Goal: Use online tool/utility: Utilize a website feature to perform a specific function

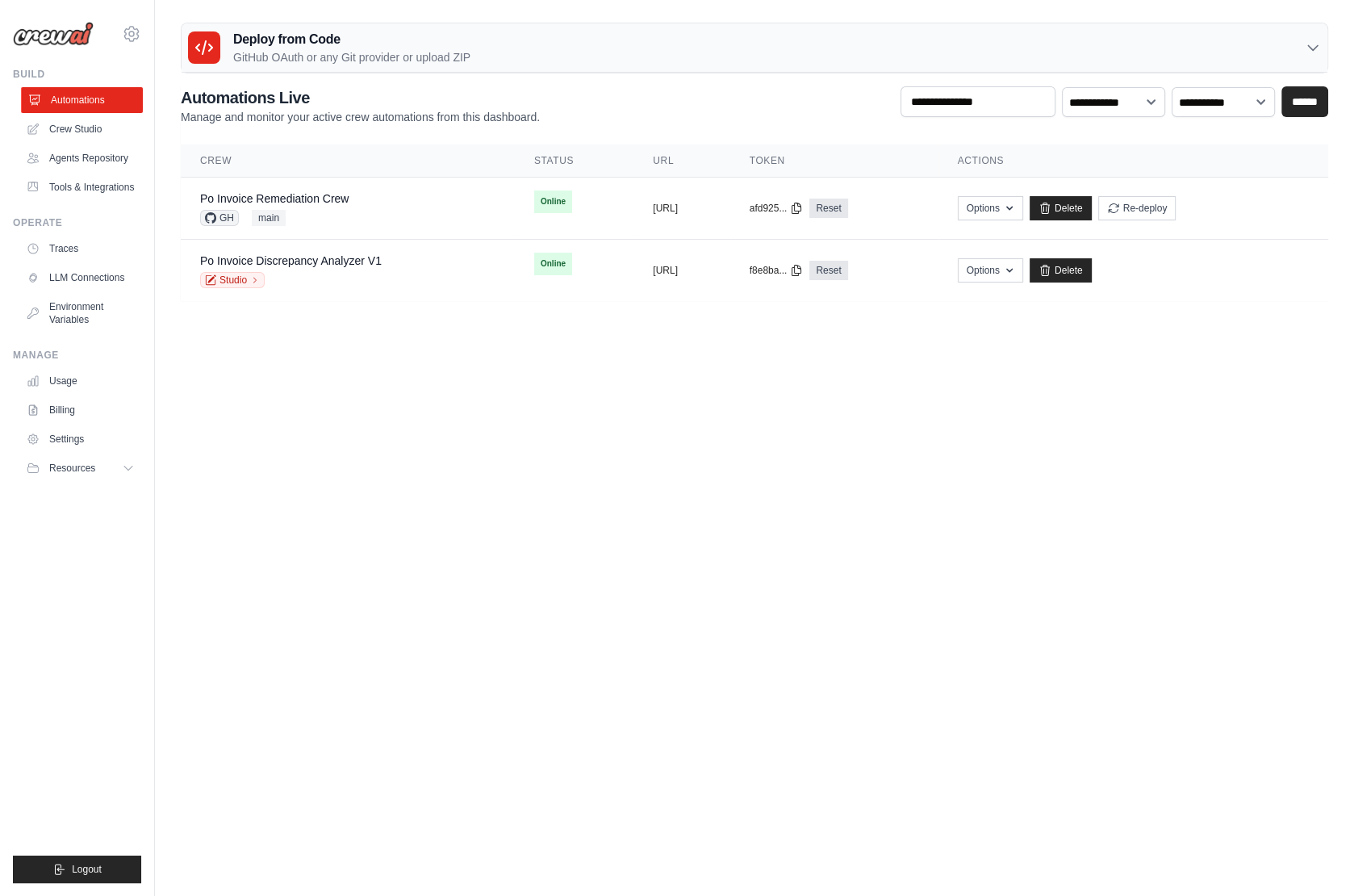
click at [83, 95] on link "Automations" at bounding box center [82, 100] width 122 height 26
click at [127, 36] on icon at bounding box center [132, 34] width 14 height 14
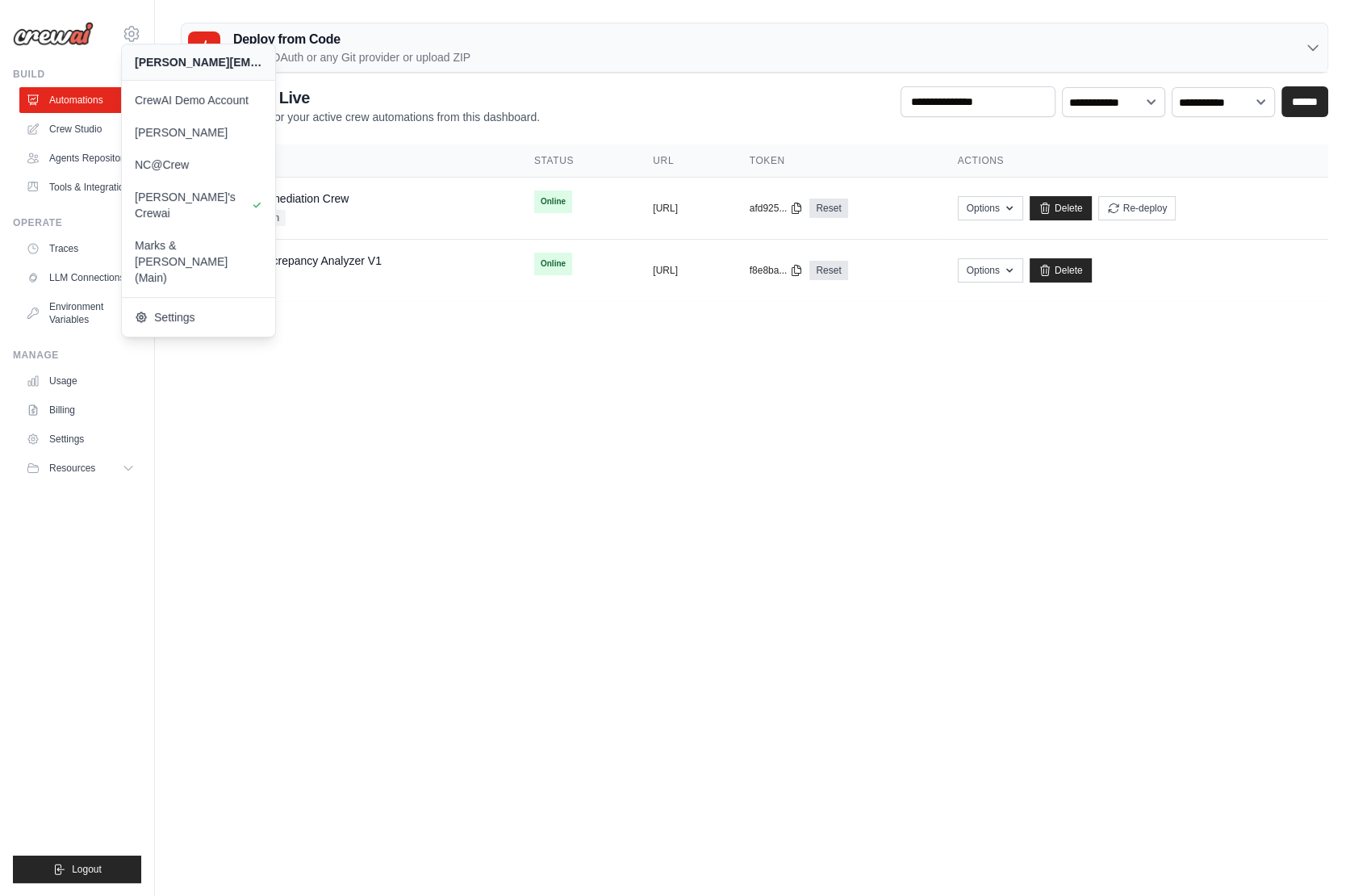
click at [435, 389] on body "jason.bonvie@crewai.com CrewAI Demo Account Madison Reed NC@Crew Jason's Crewai" at bounding box center [677, 448] width 1354 height 896
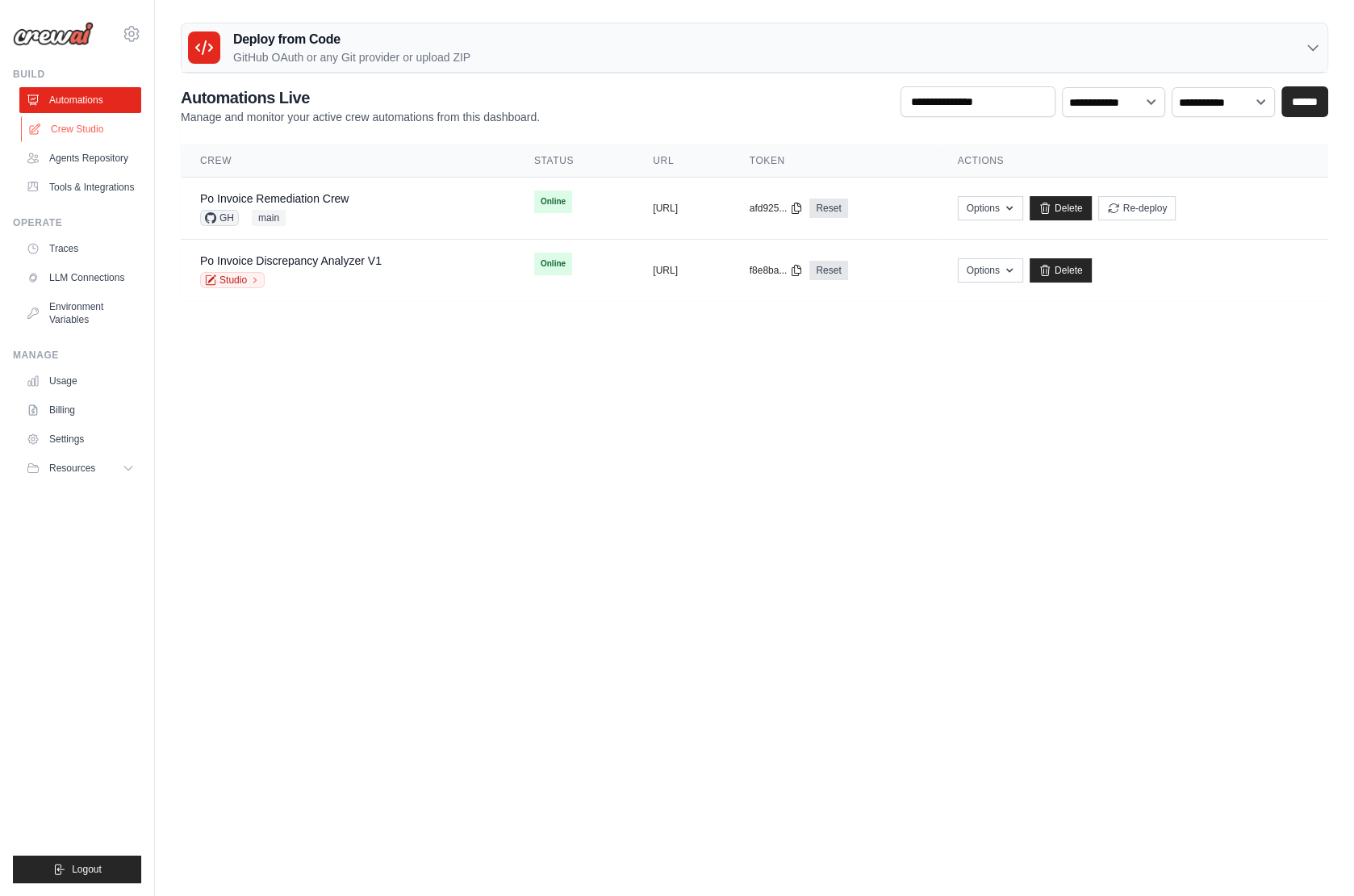
click at [92, 126] on link "Crew Studio" at bounding box center [82, 129] width 122 height 26
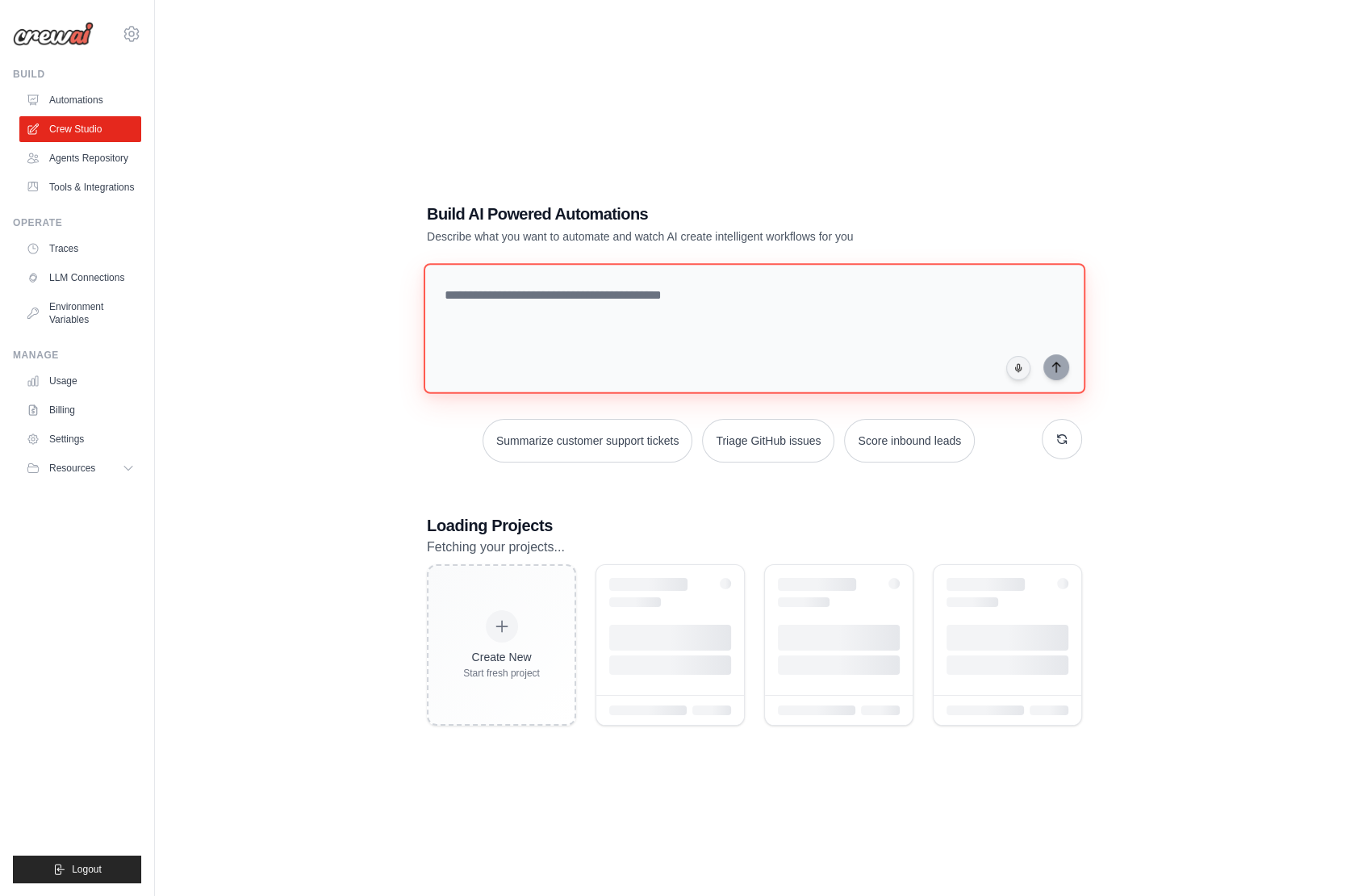
click at [636, 297] on textarea at bounding box center [755, 328] width 662 height 131
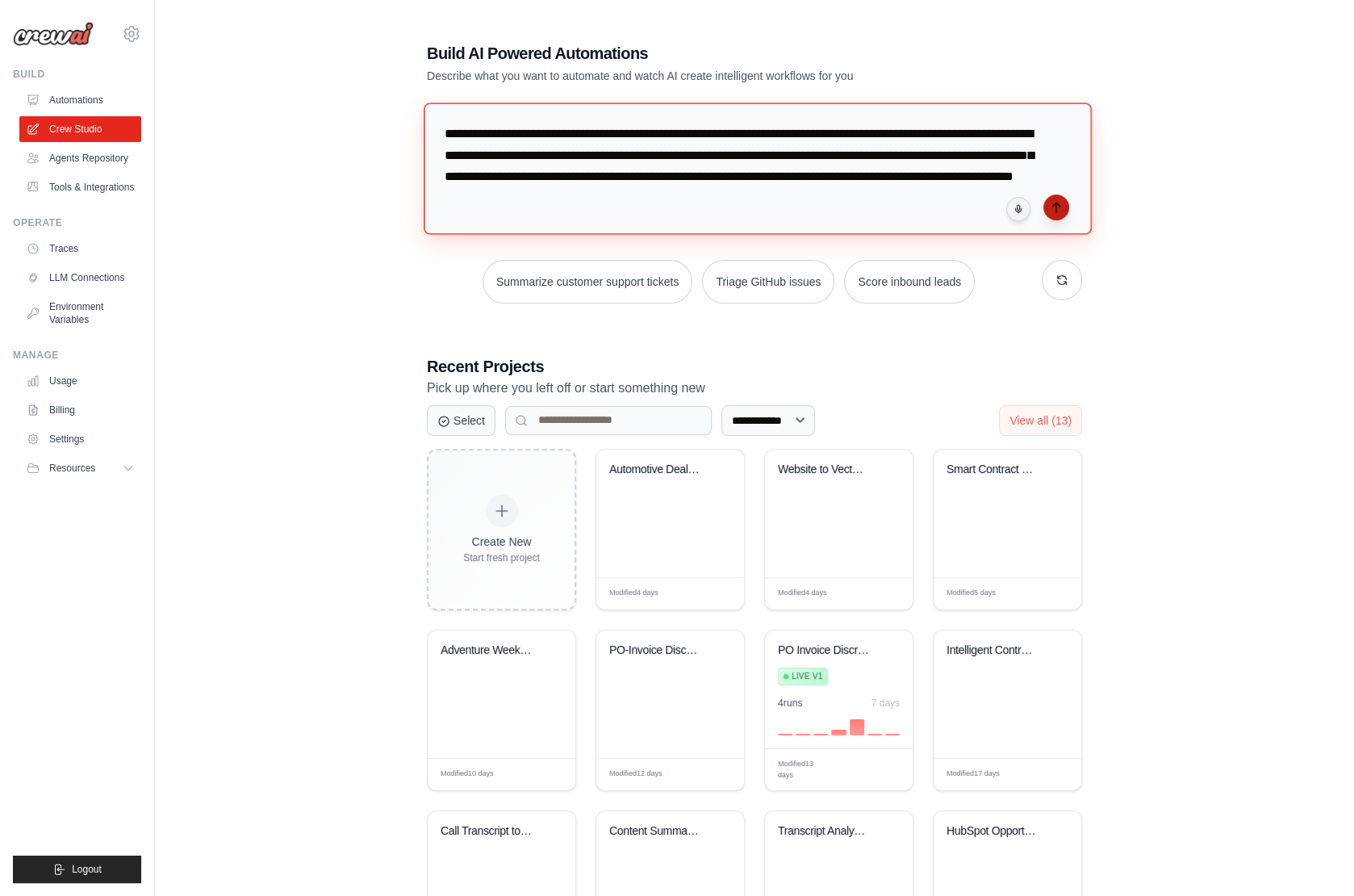
type textarea "**********"
click at [1061, 205] on icon "submit" at bounding box center [1056, 207] width 13 height 13
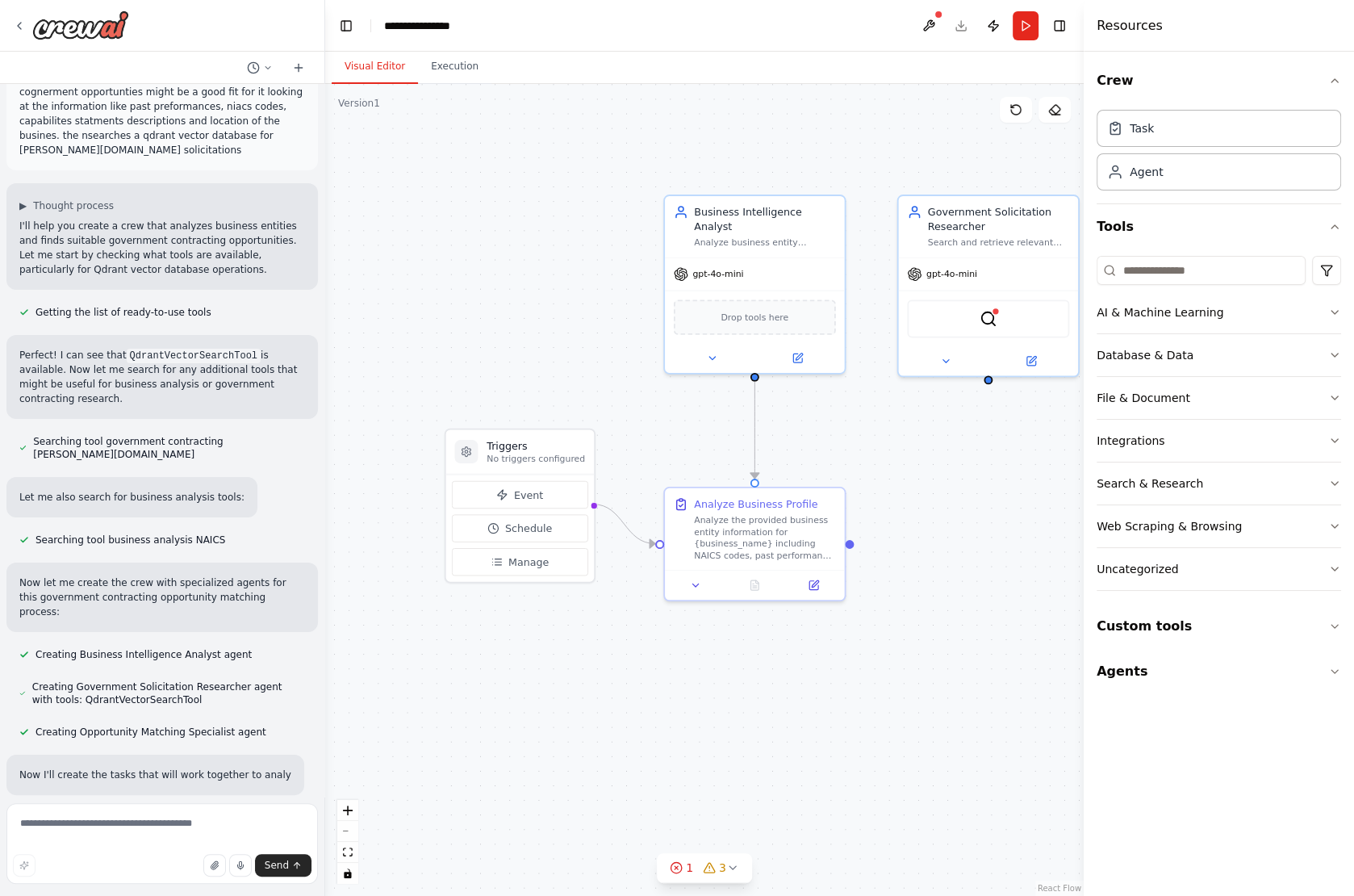
scroll to position [70, 0]
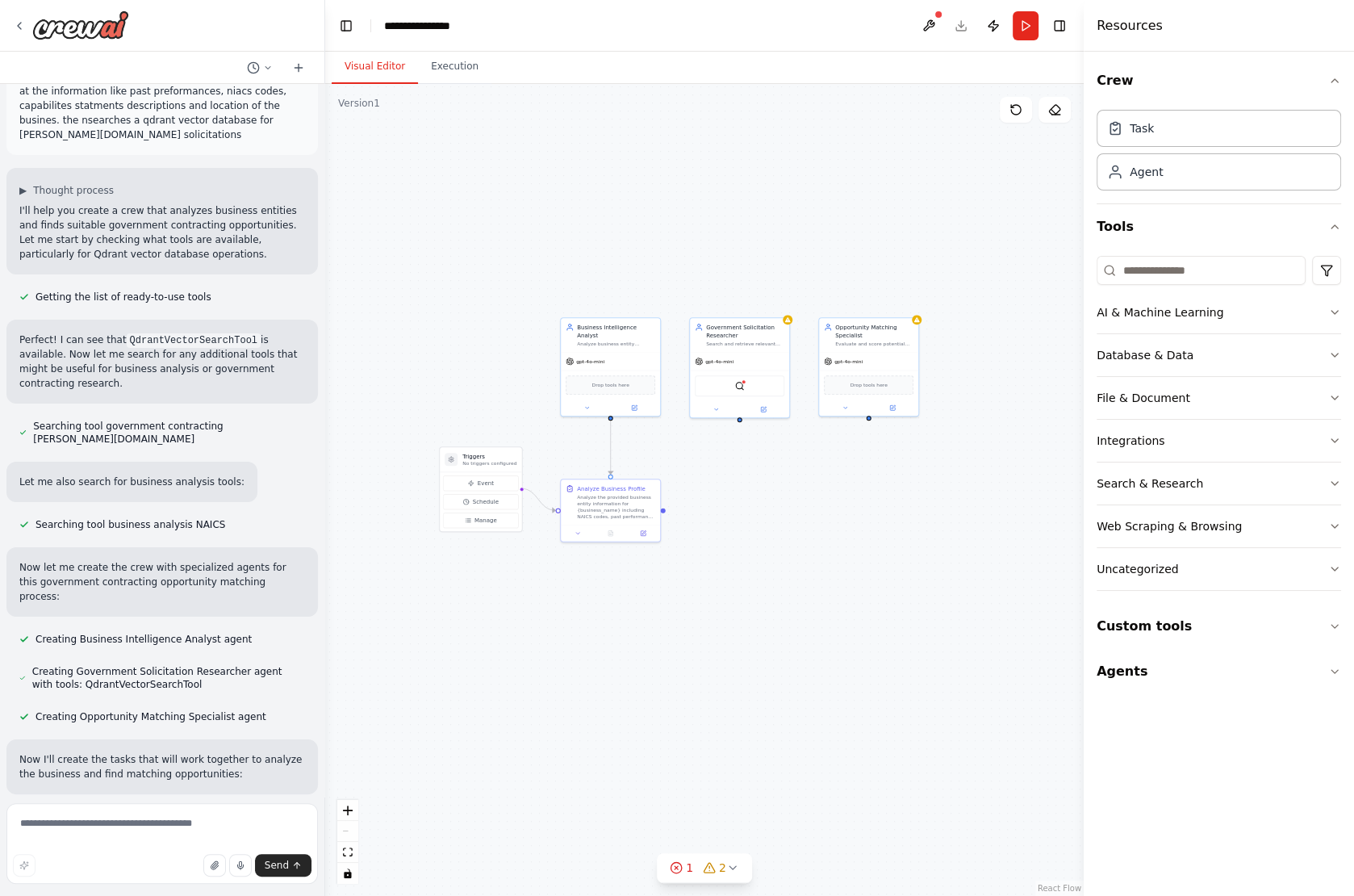
drag, startPoint x: 961, startPoint y: 429, endPoint x: 784, endPoint y: 437, distance: 177.2
click at [783, 436] on div ".deletable-edge-delete-btn { width: 20px; height: 20px; border: 0px solid #ffff…" at bounding box center [703, 490] width 758 height 812
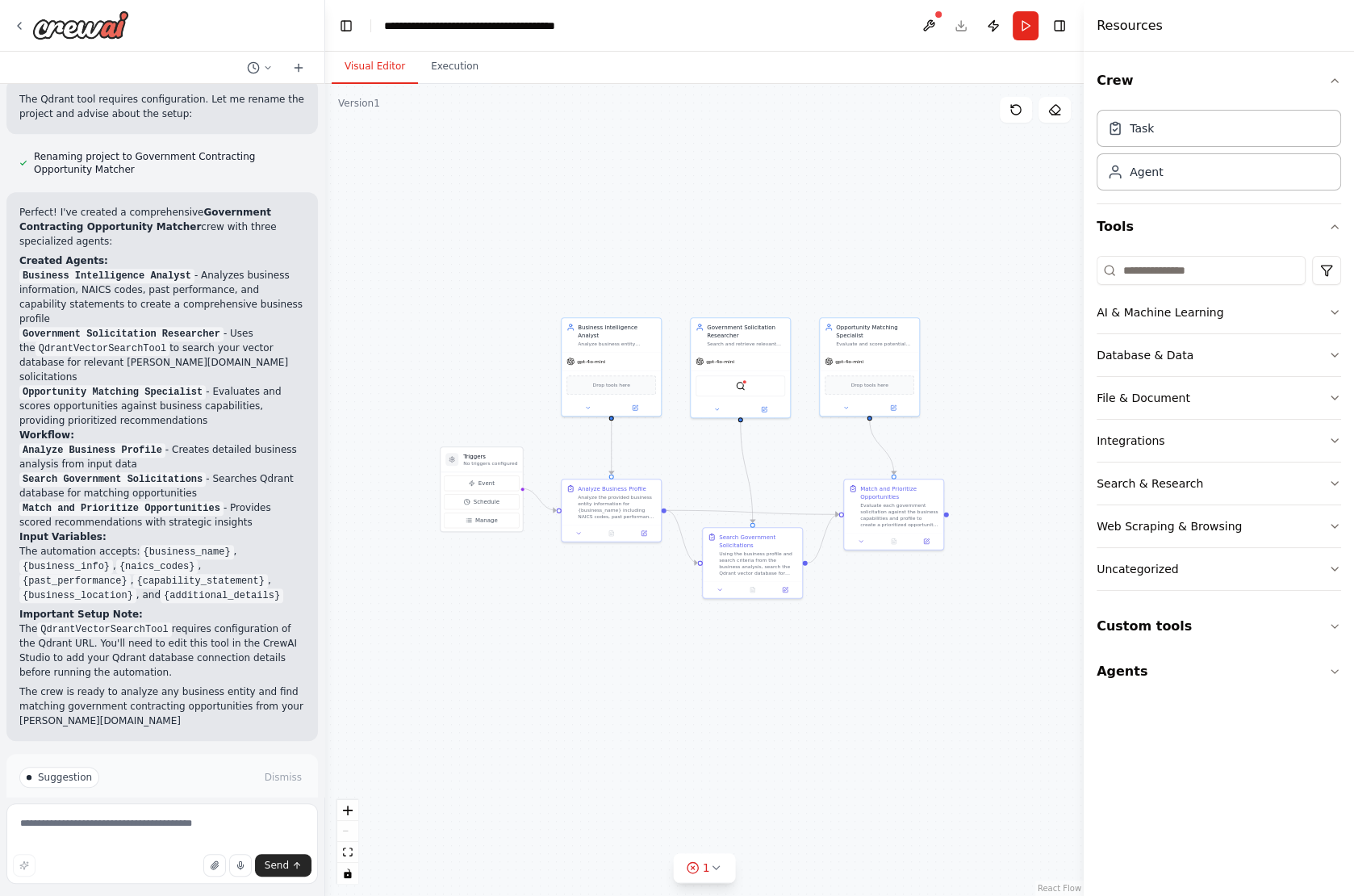
scroll to position [994, 0]
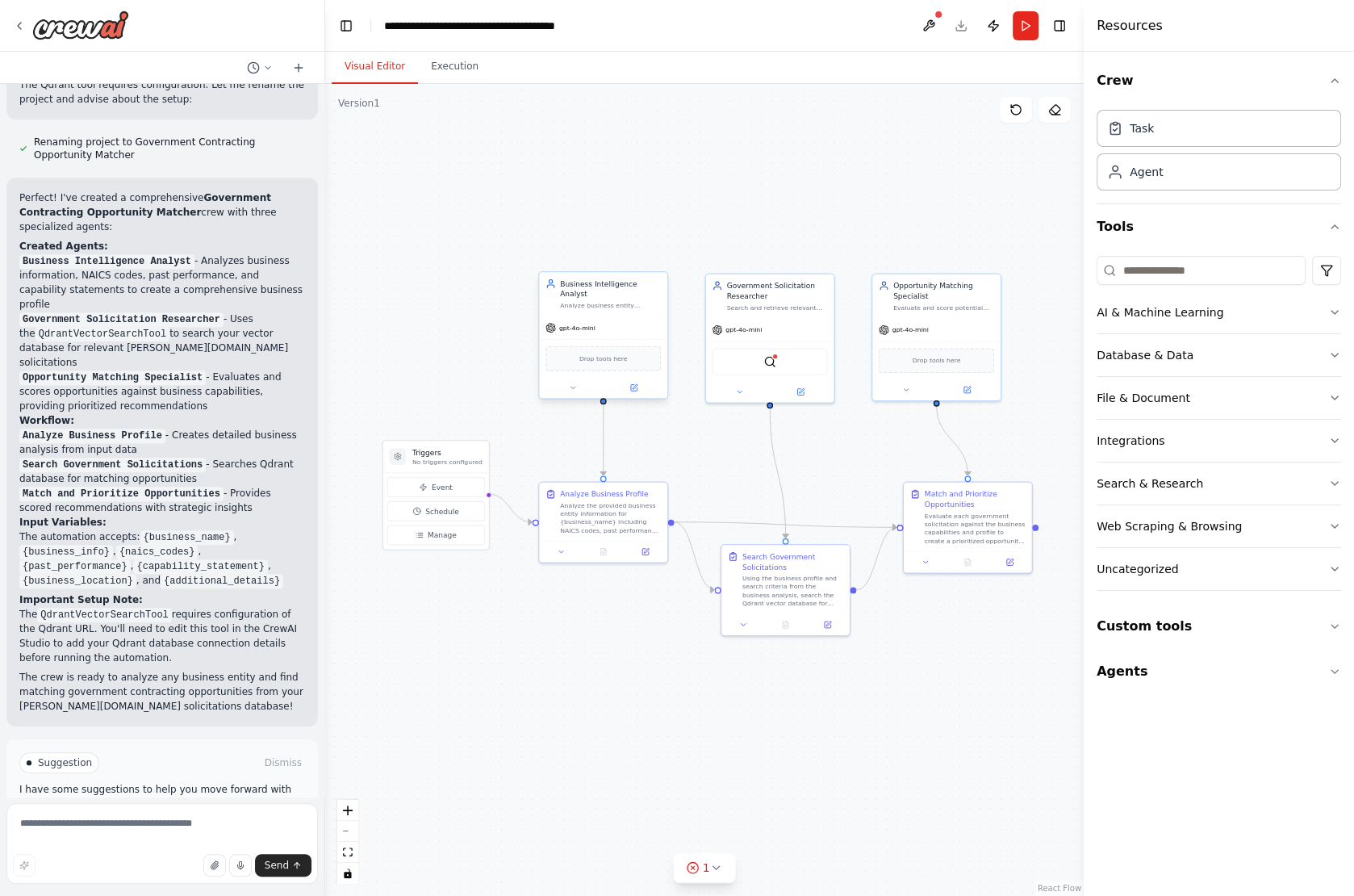
click at [598, 353] on span "Drop tools here" at bounding box center [603, 358] width 49 height 11
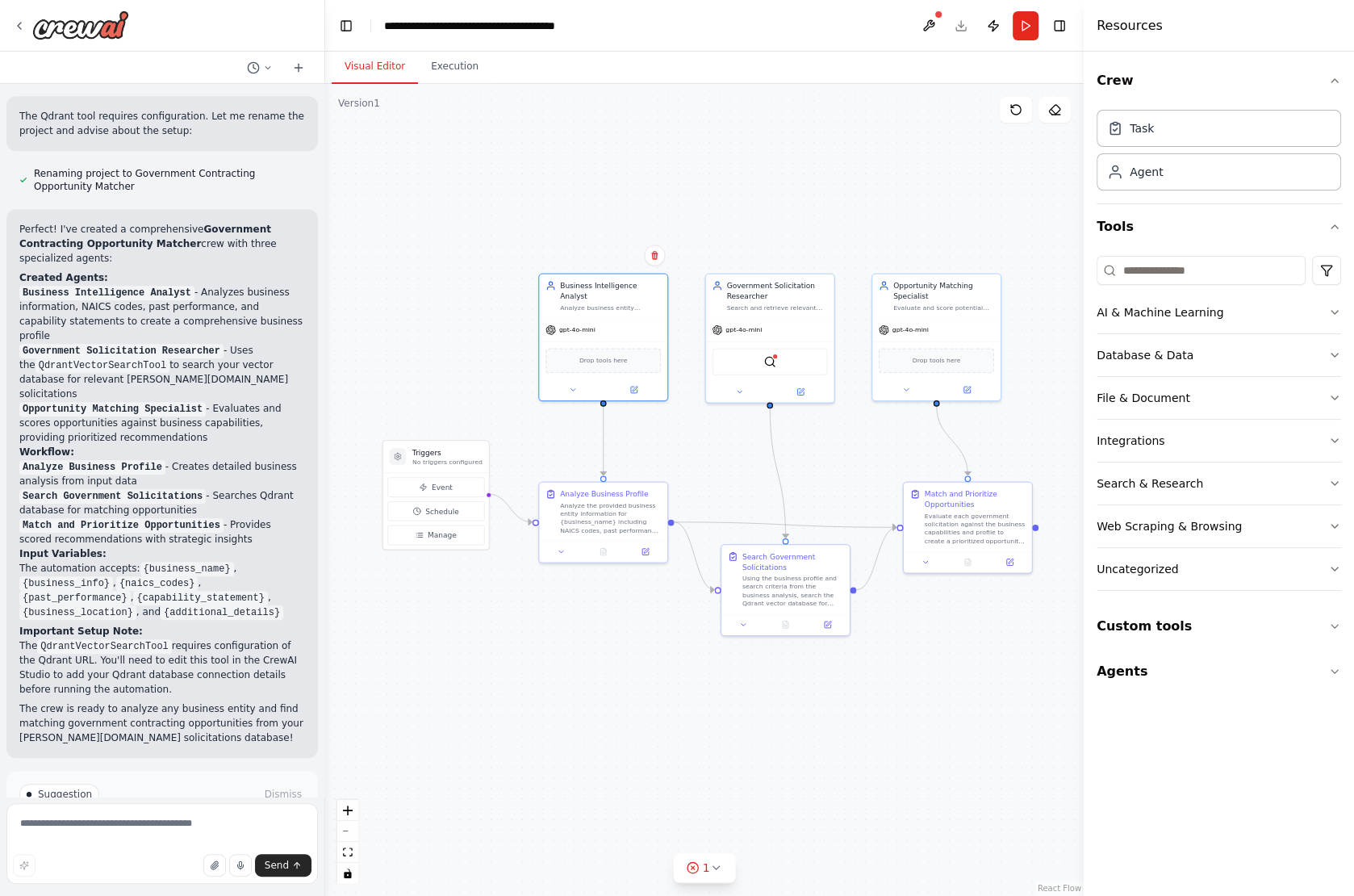
scroll to position [948, 0]
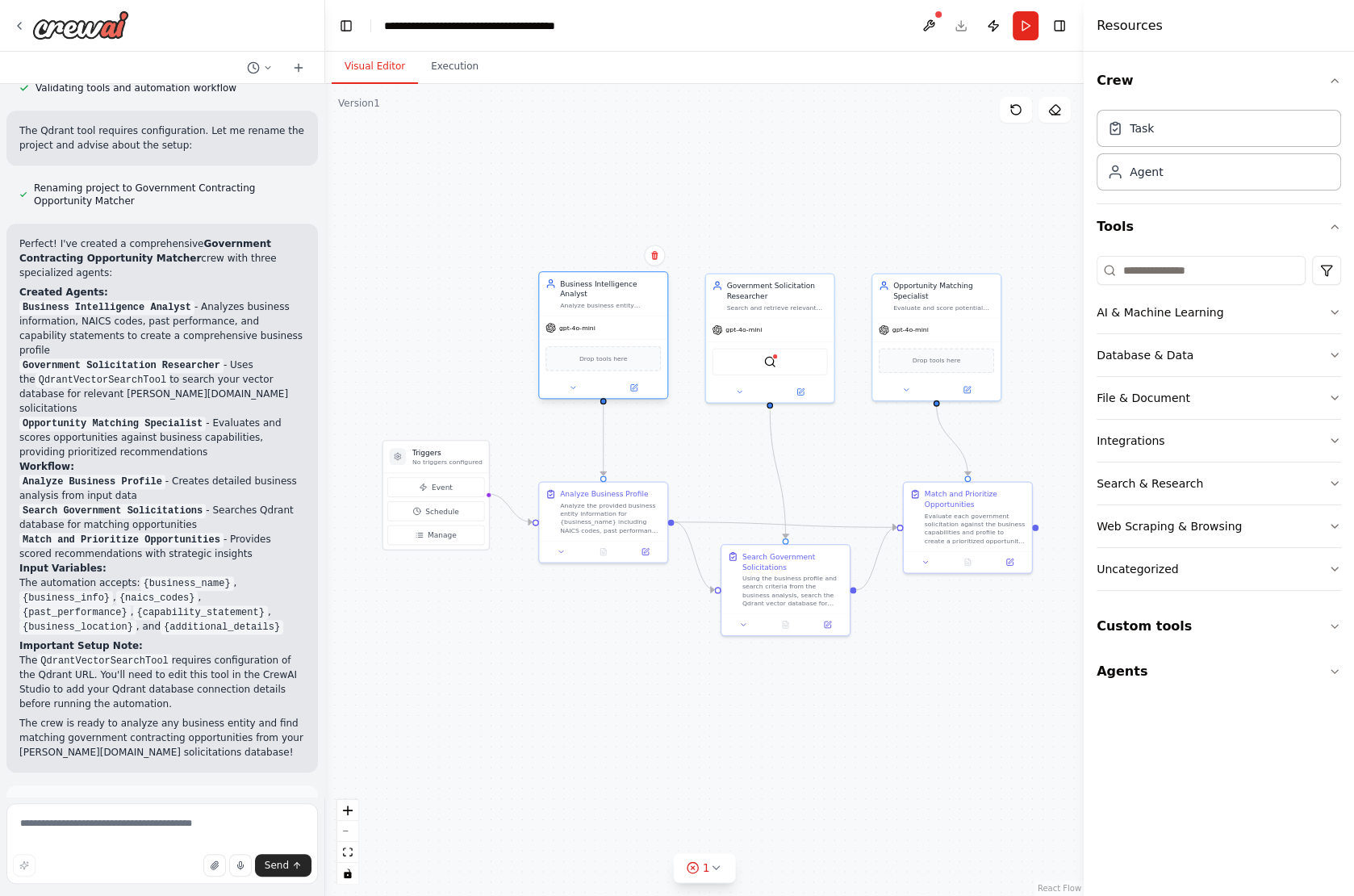
click at [587, 346] on div "Drop tools here" at bounding box center [603, 358] width 116 height 25
click at [599, 514] on div "Analyze the provided business entity information for {business_name} including …" at bounding box center [610, 515] width 101 height 33
click at [1021, 22] on button "Run" at bounding box center [1025, 26] width 26 height 29
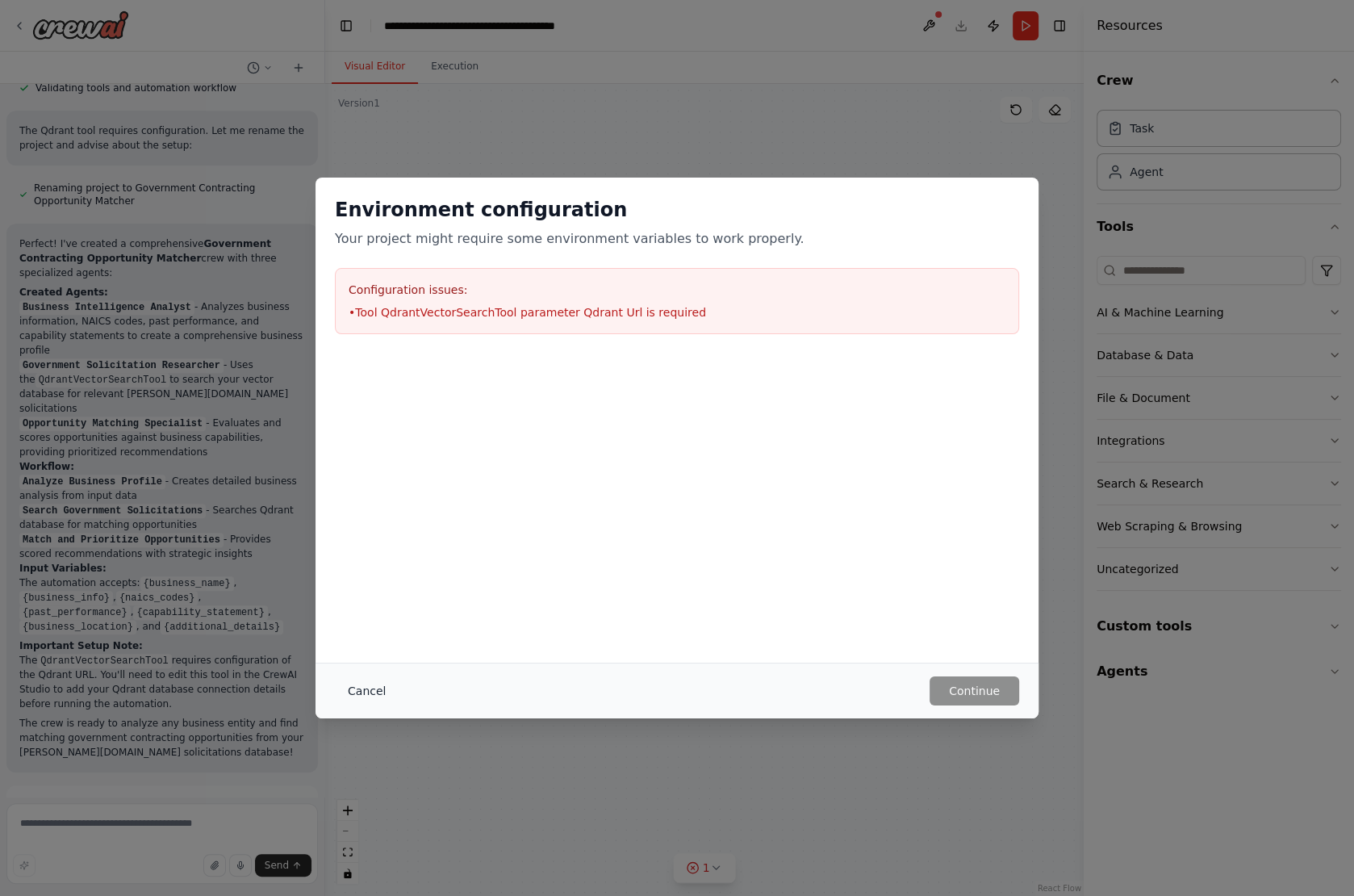
click at [370, 689] on button "Cancel" at bounding box center [366, 690] width 64 height 29
